Goal: Use online tool/utility: Utilize a website feature to perform a specific function

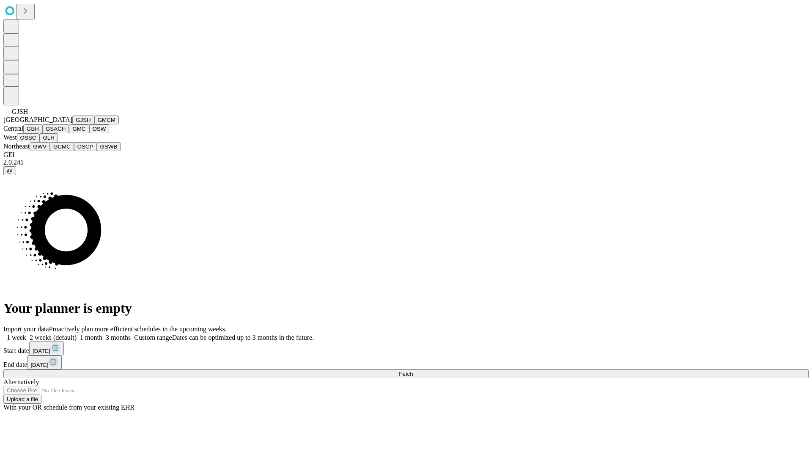
click at [72, 124] on button "GJSH" at bounding box center [83, 119] width 22 height 9
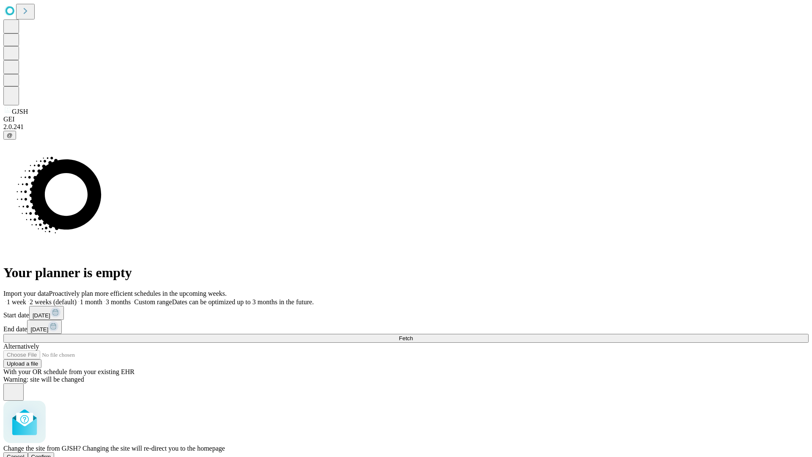
click at [51, 453] on span "Confirm" at bounding box center [41, 456] width 20 height 6
click at [77, 298] on label "2 weeks (default)" at bounding box center [51, 301] width 50 height 7
click at [413, 335] on span "Fetch" at bounding box center [406, 338] width 14 height 6
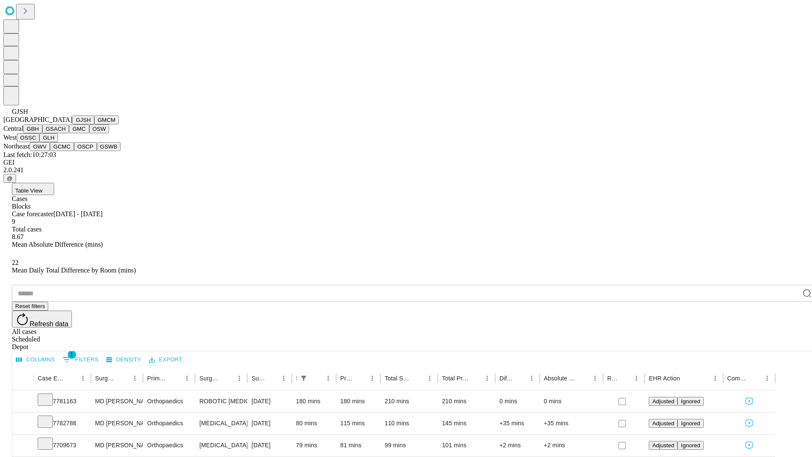
click at [94, 124] on button "GMCM" at bounding box center [106, 119] width 25 height 9
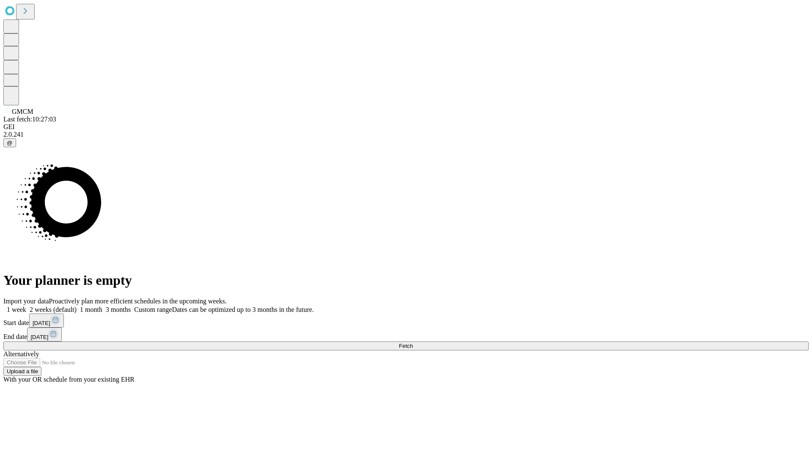
click at [77, 306] on label "2 weeks (default)" at bounding box center [51, 309] width 50 height 7
click at [413, 343] on span "Fetch" at bounding box center [406, 346] width 14 height 6
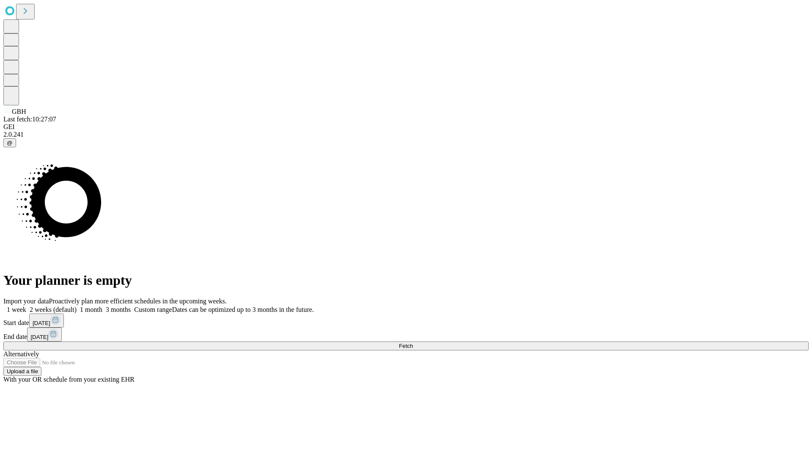
click at [77, 306] on label "2 weeks (default)" at bounding box center [51, 309] width 50 height 7
click at [413, 343] on span "Fetch" at bounding box center [406, 346] width 14 height 6
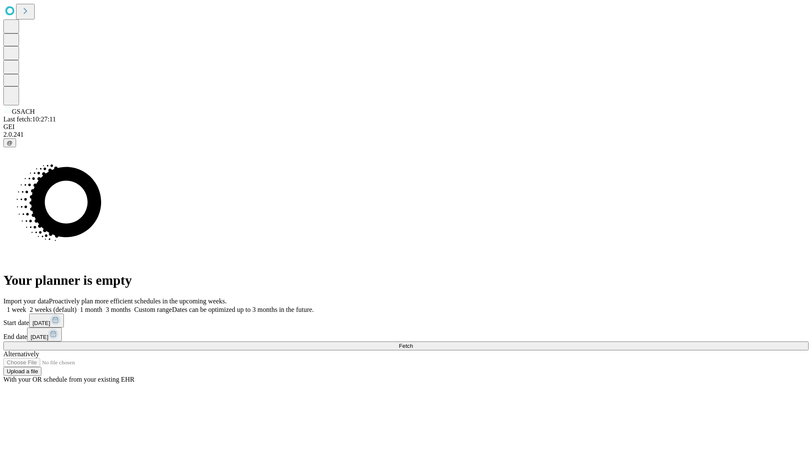
click at [77, 306] on label "2 weeks (default)" at bounding box center [51, 309] width 50 height 7
click at [413, 343] on span "Fetch" at bounding box center [406, 346] width 14 height 6
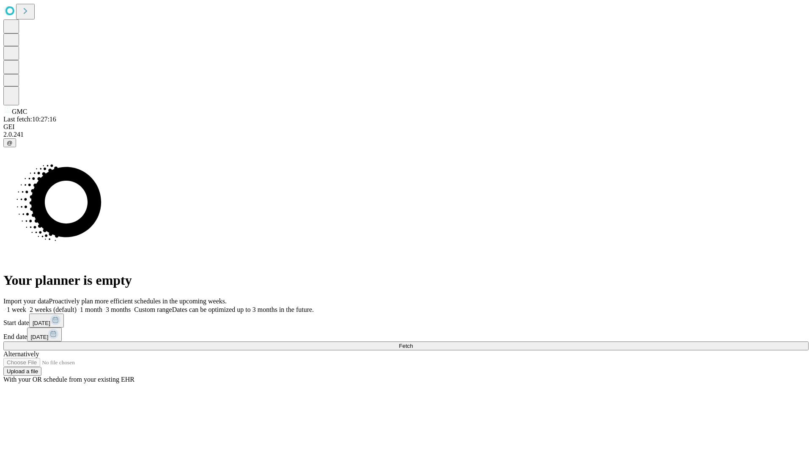
click at [77, 306] on label "2 weeks (default)" at bounding box center [51, 309] width 50 height 7
click at [413, 343] on span "Fetch" at bounding box center [406, 346] width 14 height 6
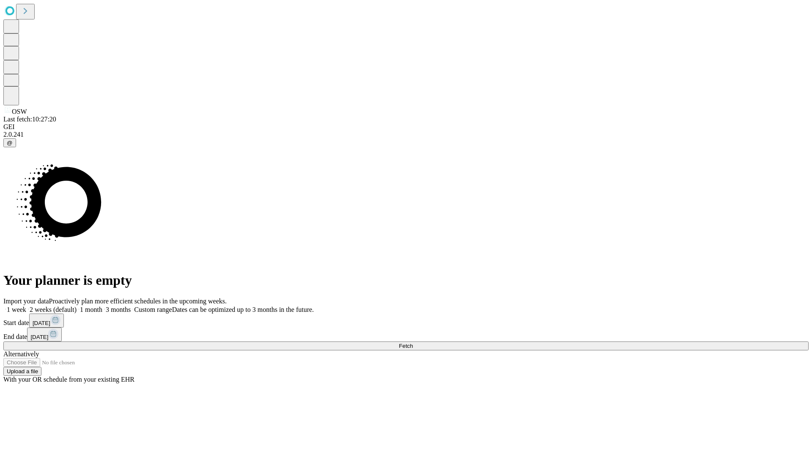
click at [413, 343] on span "Fetch" at bounding box center [406, 346] width 14 height 6
click at [77, 306] on label "2 weeks (default)" at bounding box center [51, 309] width 50 height 7
click at [413, 343] on span "Fetch" at bounding box center [406, 346] width 14 height 6
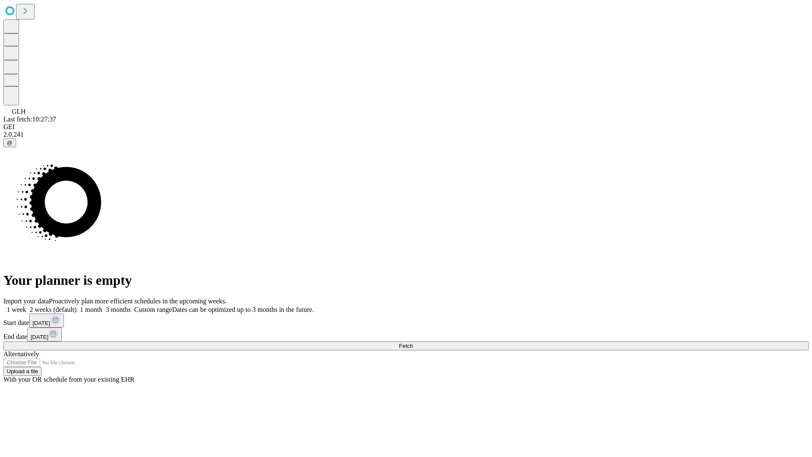
click at [77, 306] on label "2 weeks (default)" at bounding box center [51, 309] width 50 height 7
click at [413, 343] on span "Fetch" at bounding box center [406, 346] width 14 height 6
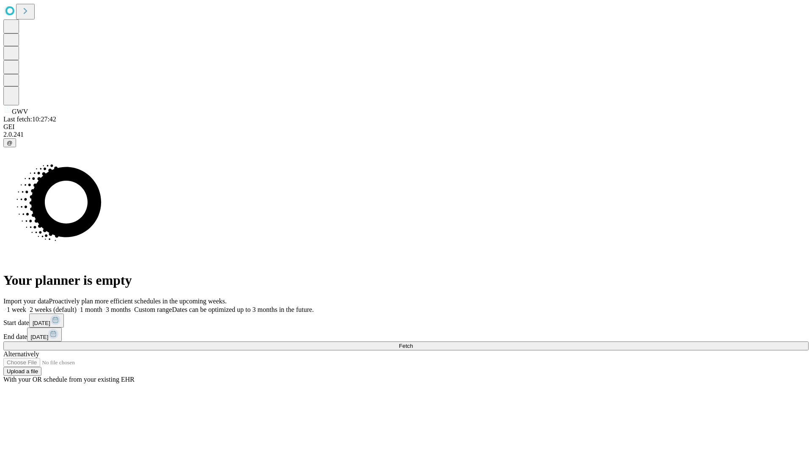
click at [77, 306] on label "2 weeks (default)" at bounding box center [51, 309] width 50 height 7
click at [413, 343] on span "Fetch" at bounding box center [406, 346] width 14 height 6
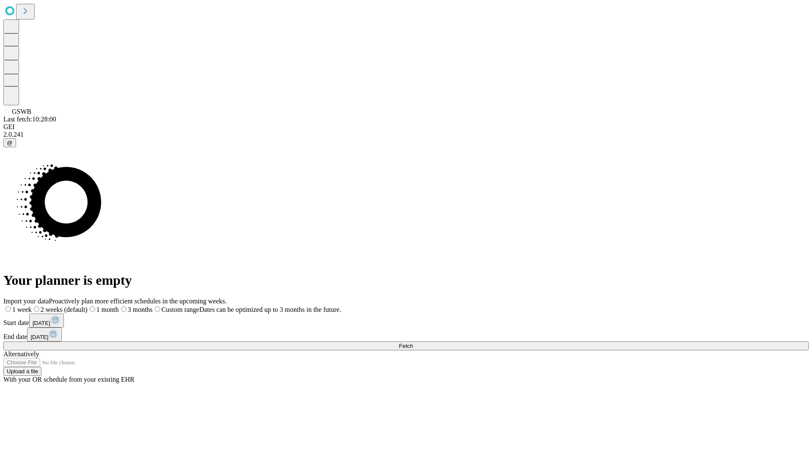
click at [88, 306] on label "2 weeks (default)" at bounding box center [60, 309] width 56 height 7
click at [413, 343] on span "Fetch" at bounding box center [406, 346] width 14 height 6
